Goal: Go to known website: Go to known website

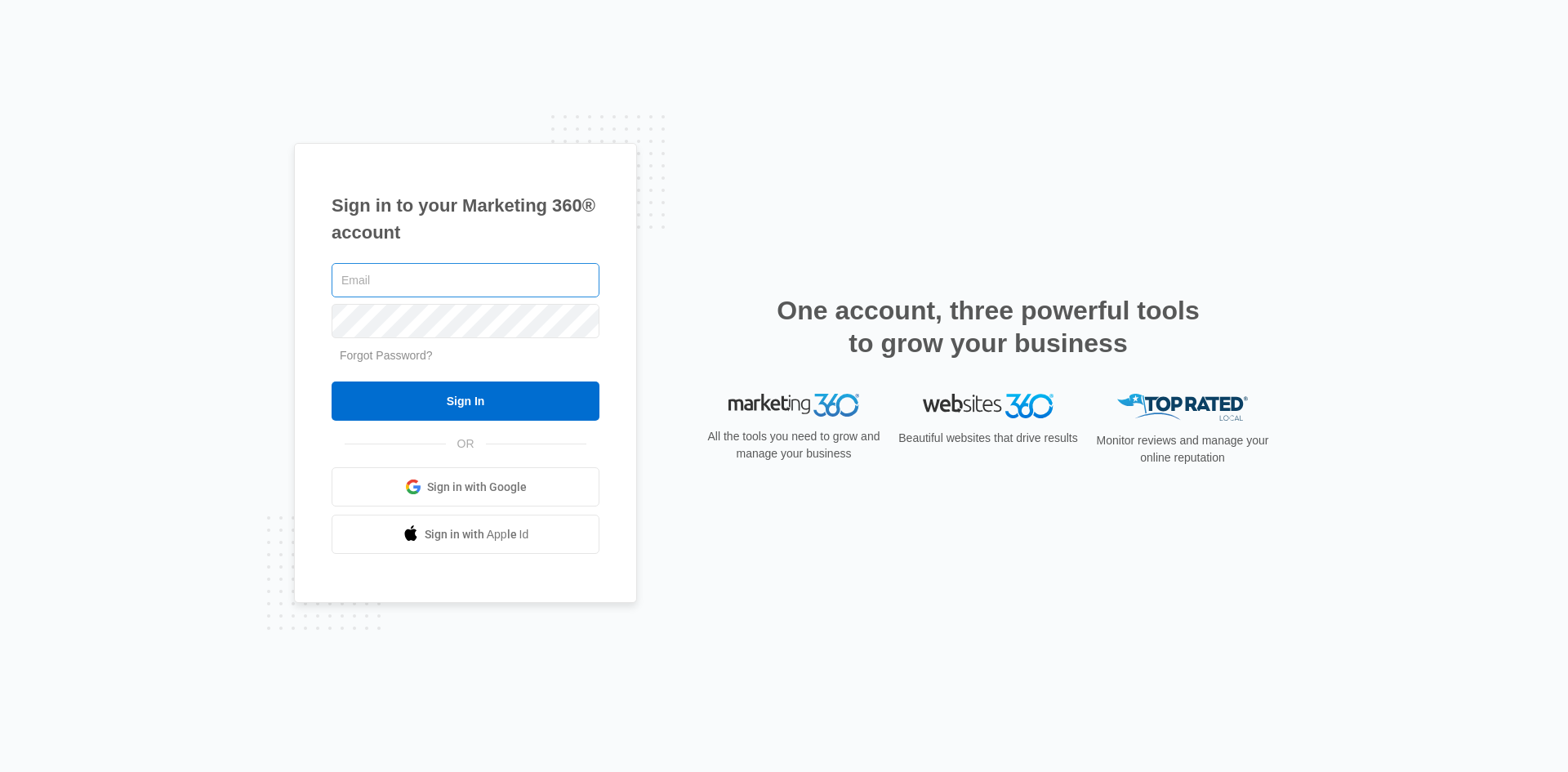
click at [432, 283] on input "text" at bounding box center [466, 279] width 268 height 34
type input "Jmunn@acehydroseeding.com"
click at [332, 381] on input "Sign In" at bounding box center [466, 400] width 268 height 39
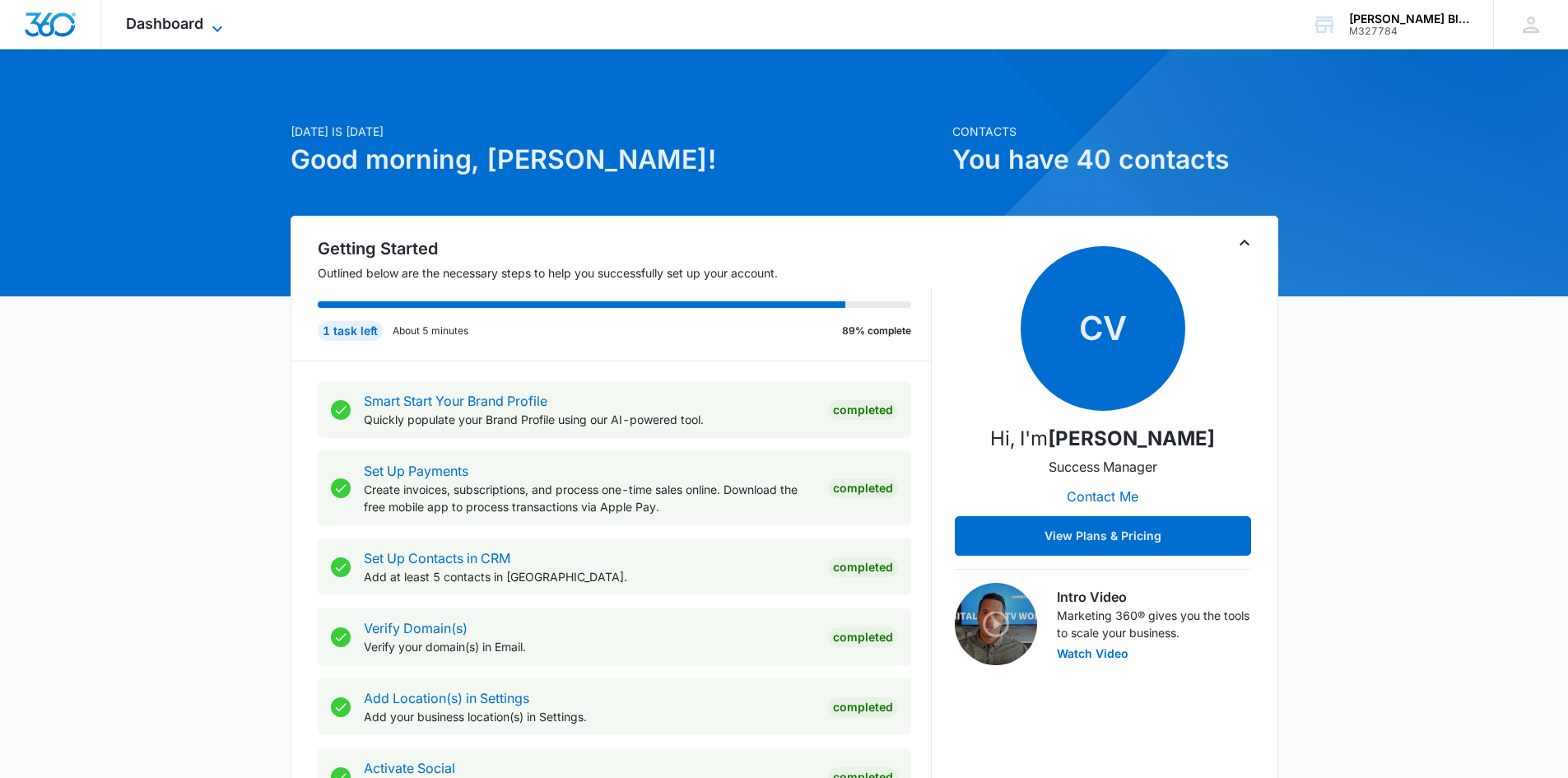
click at [156, 16] on span "Dashboard" at bounding box center [165, 24] width 77 height 18
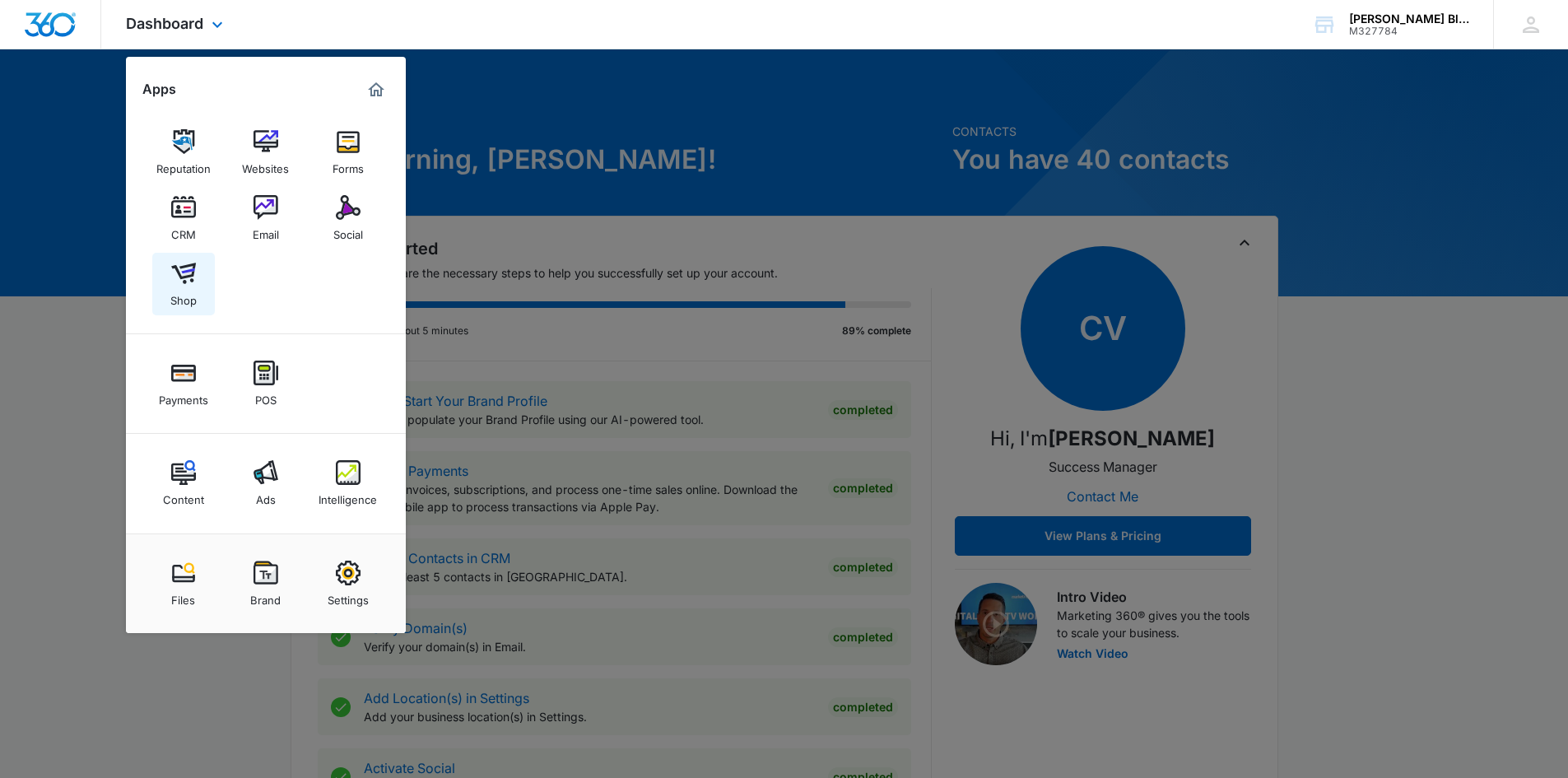
click at [187, 288] on div "Shop" at bounding box center [183, 296] width 26 height 21
